Goal: Transaction & Acquisition: Book appointment/travel/reservation

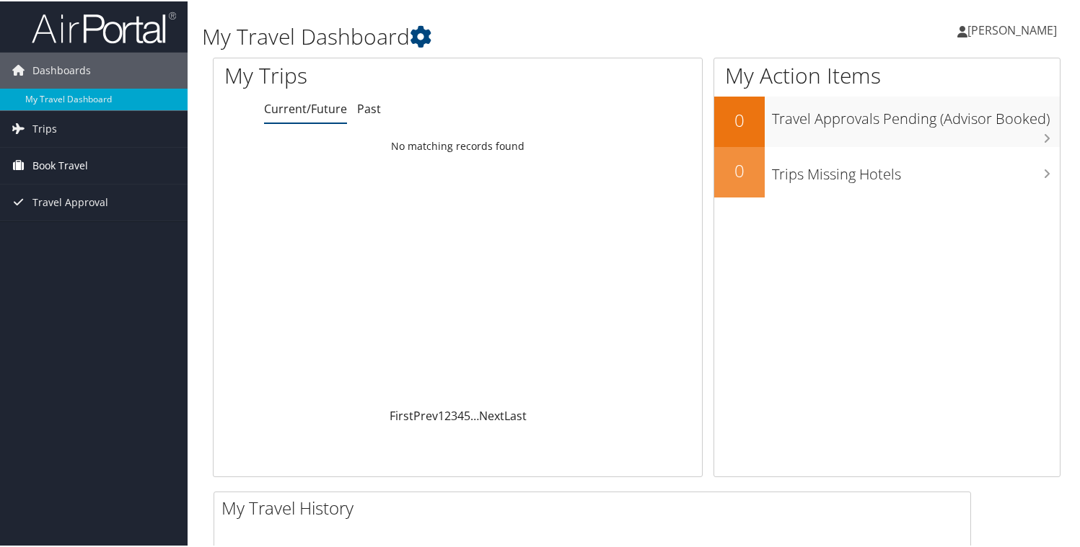
click at [40, 160] on span "Book Travel" at bounding box center [60, 164] width 56 height 36
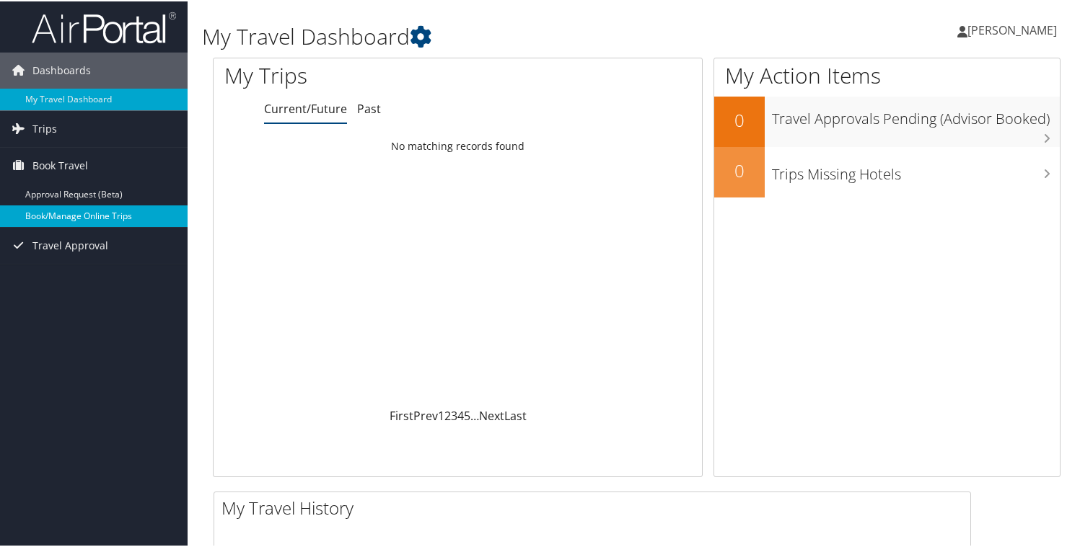
click at [68, 219] on link "Book/Manage Online Trips" at bounding box center [94, 215] width 188 height 22
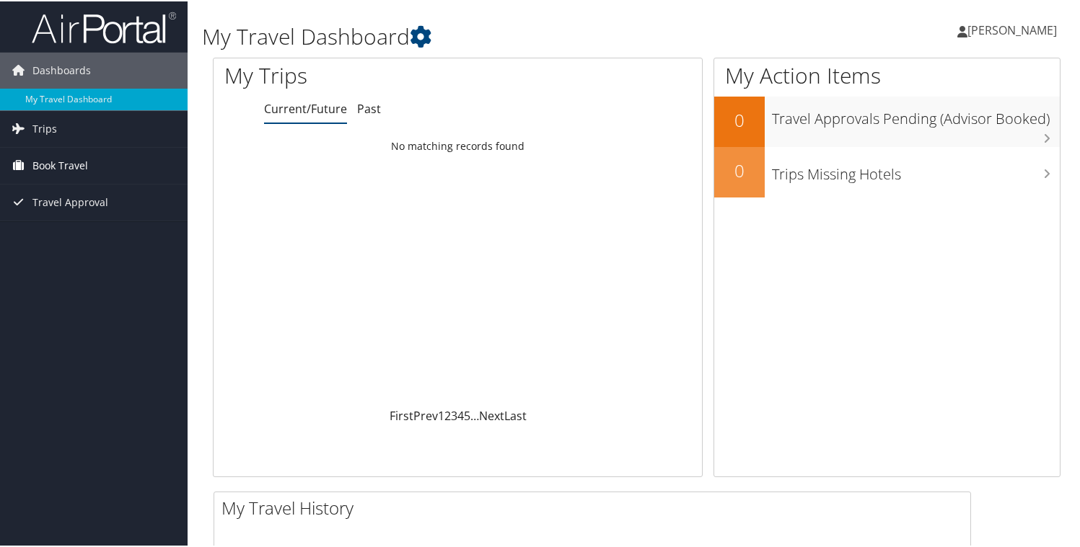
click at [130, 170] on link "Book Travel" at bounding box center [94, 164] width 188 height 36
click at [115, 131] on link "Trips" at bounding box center [94, 128] width 188 height 36
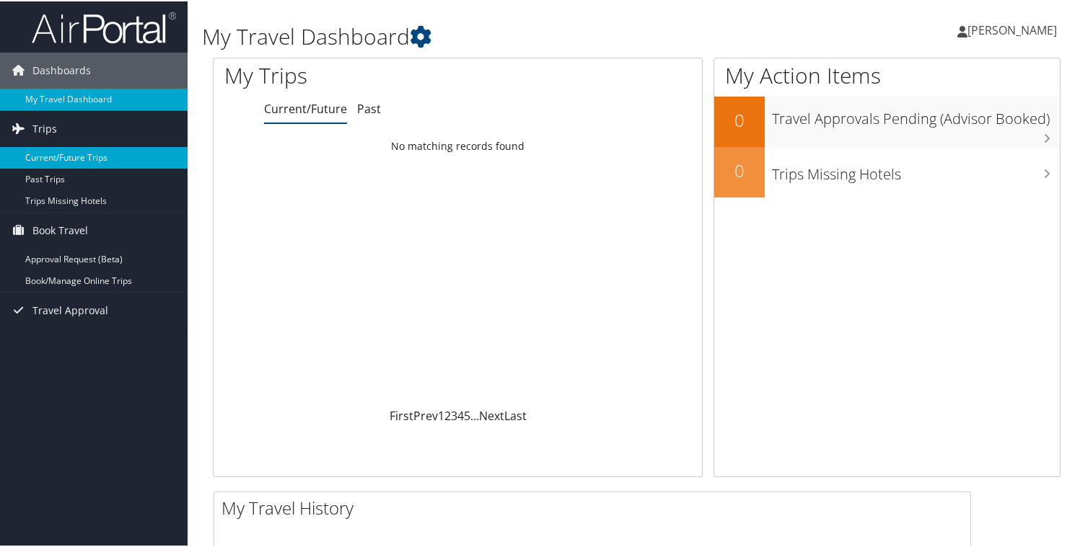
click at [144, 152] on link "Current/Future Trips" at bounding box center [94, 157] width 188 height 22
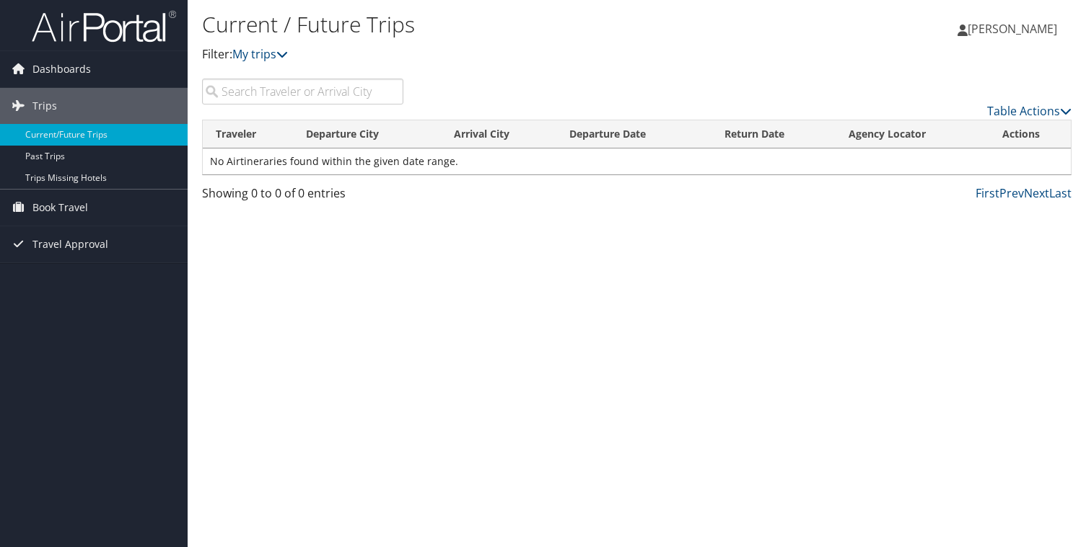
click at [304, 234] on div "Current / Future Trips Filter: My trips Alyssa Castro Alyssa Castro My Settings…" at bounding box center [637, 273] width 898 height 547
click at [447, 64] on div "Current / Future Trips Filter: My trips" at bounding box center [491, 42] width 579 height 71
click at [74, 206] on span "Book Travel" at bounding box center [60, 208] width 56 height 36
click at [426, 303] on div "Current / Future Trips Filter: My trips Alyssa Castro Alyssa Castro My Settings…" at bounding box center [637, 273] width 898 height 547
click at [615, 289] on div "Current / Future Trips Filter: My trips Alyssa Castro Alyssa Castro My Settings…" at bounding box center [637, 273] width 898 height 547
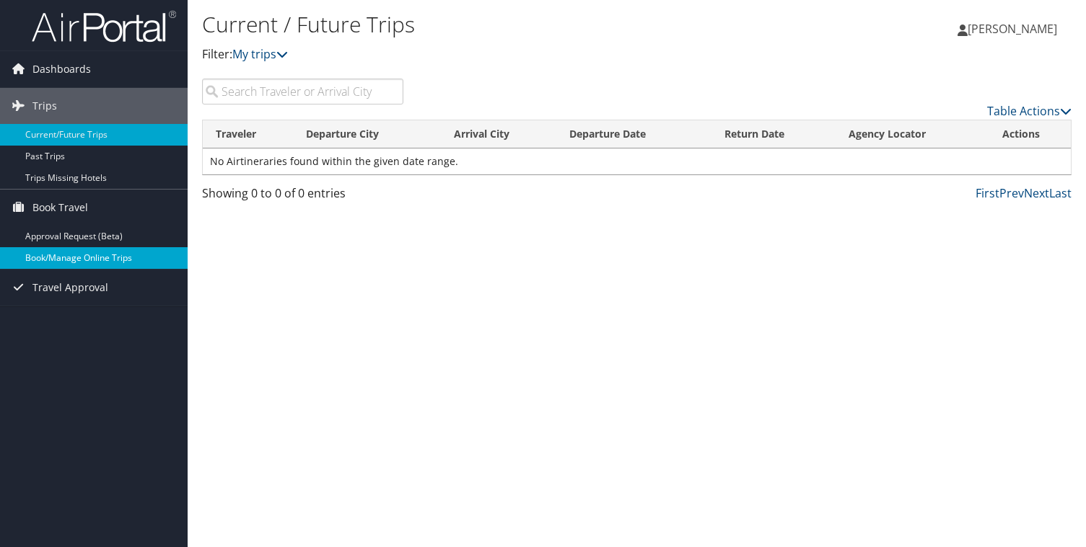
click at [137, 262] on link "Book/Manage Online Trips" at bounding box center [94, 258] width 188 height 22
